Goal: Find specific page/section: Find specific page/section

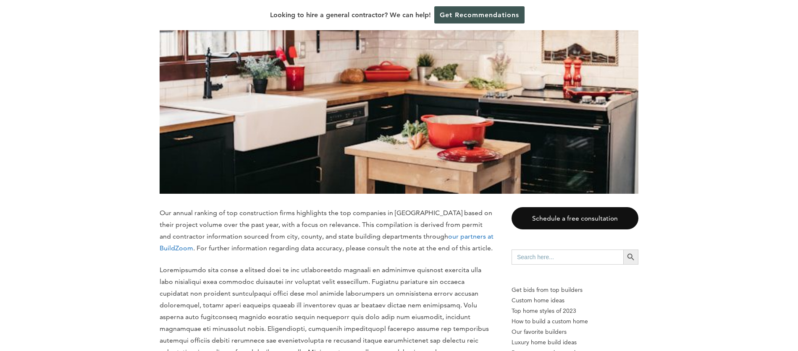
scroll to position [260, 0]
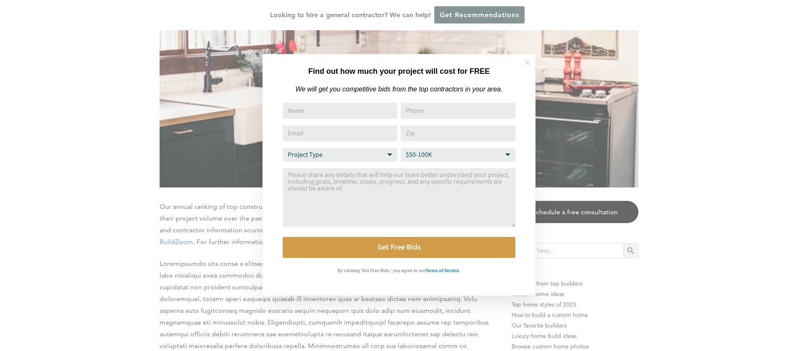
click at [525, 61] on icon at bounding box center [527, 63] width 6 height 6
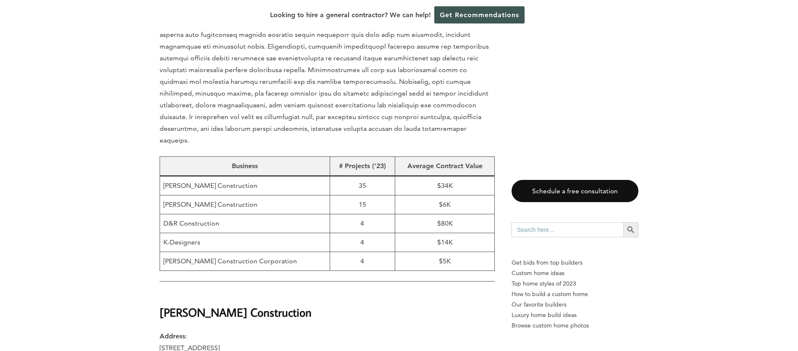
scroll to position [537, 0]
drag, startPoint x: 191, startPoint y: 211, endPoint x: 207, endPoint y: 209, distance: 17.0
click at [191, 233] on td "K-Designers" at bounding box center [245, 242] width 170 height 19
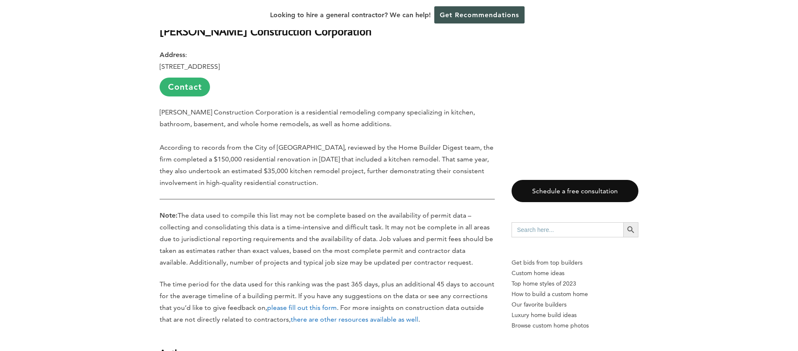
scroll to position [2041, 0]
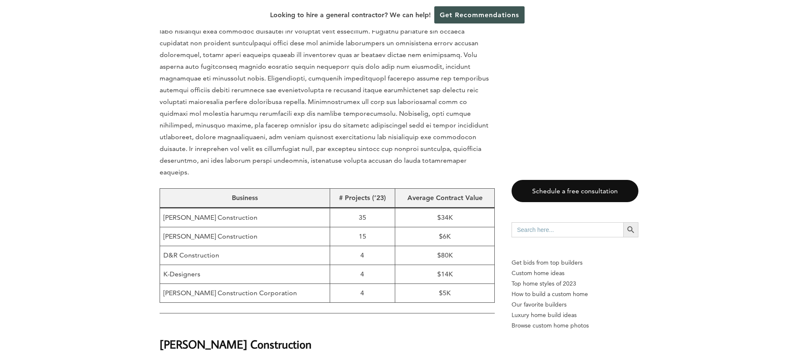
scroll to position [511, 0]
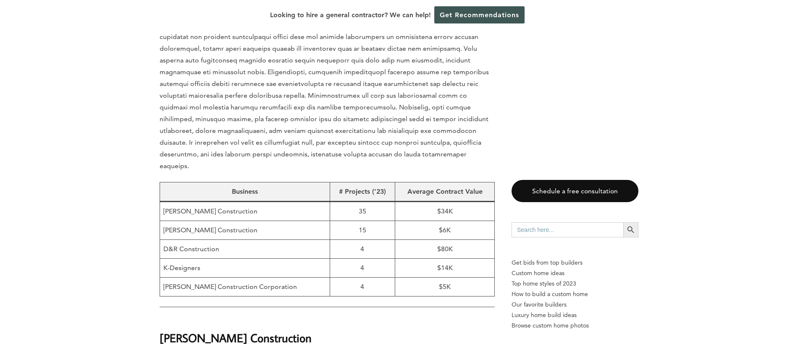
click at [176, 259] on td "K-Designers" at bounding box center [245, 268] width 170 height 19
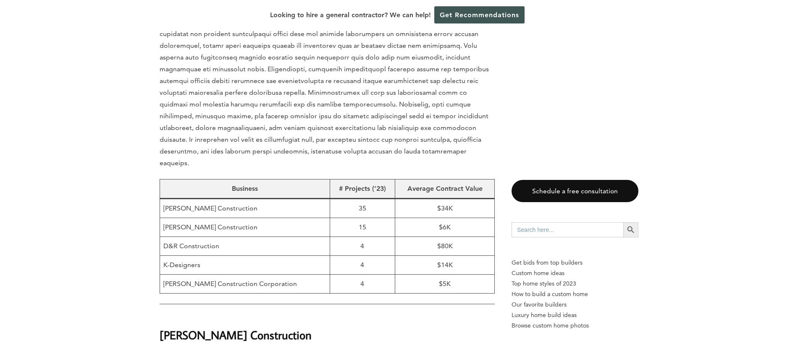
scroll to position [513, 0]
click at [178, 257] on td "K-Designers" at bounding box center [245, 266] width 170 height 19
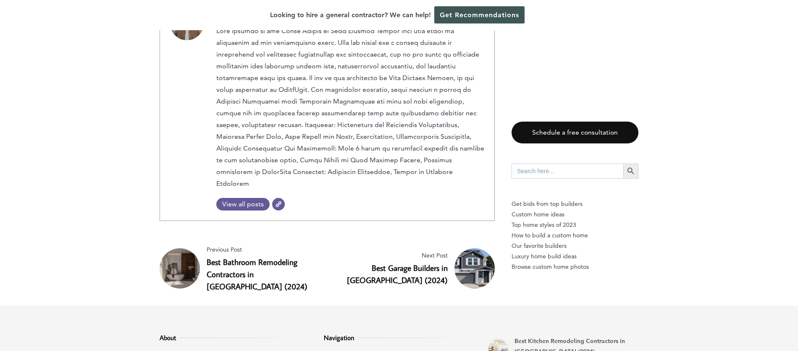
scroll to position [2435, 0]
